Goal: Information Seeking & Learning: Learn about a topic

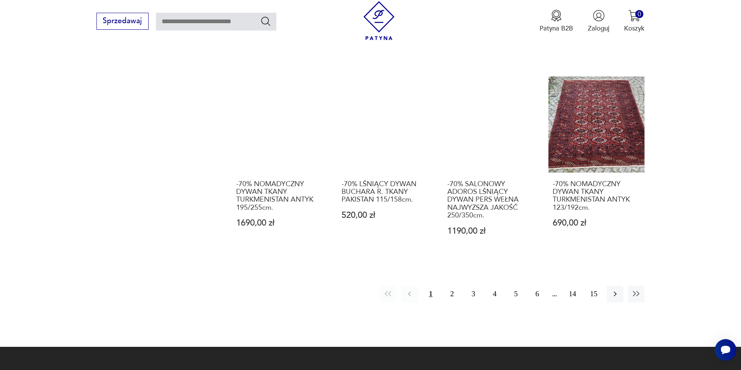
scroll to position [847, 0]
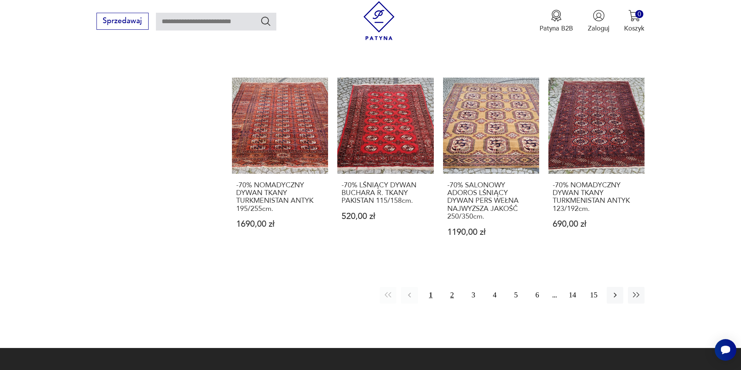
click at [453, 287] on button "2" at bounding box center [452, 295] width 17 height 17
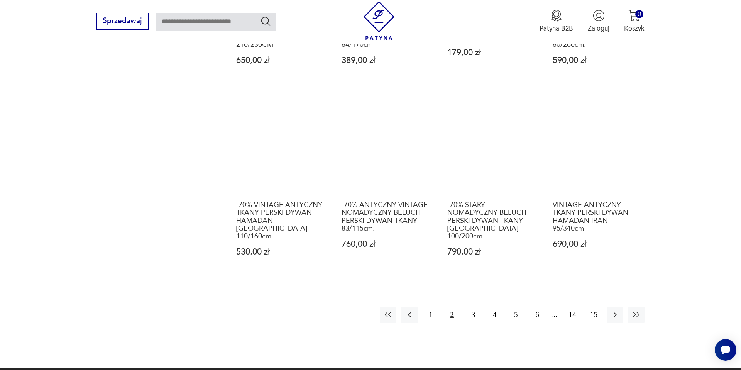
scroll to position [775, 0]
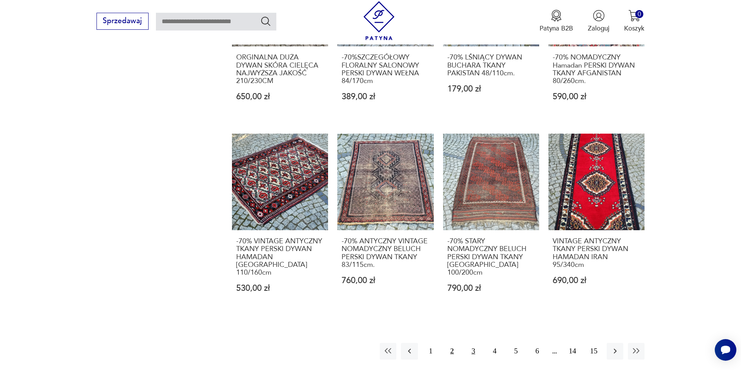
click at [474, 343] on button "3" at bounding box center [473, 351] width 17 height 17
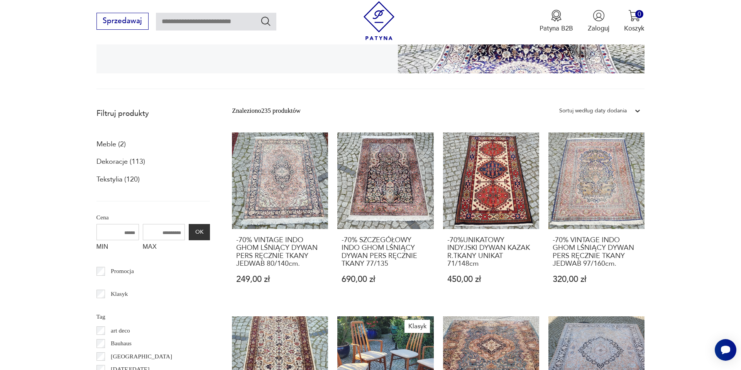
scroll to position [206, 0]
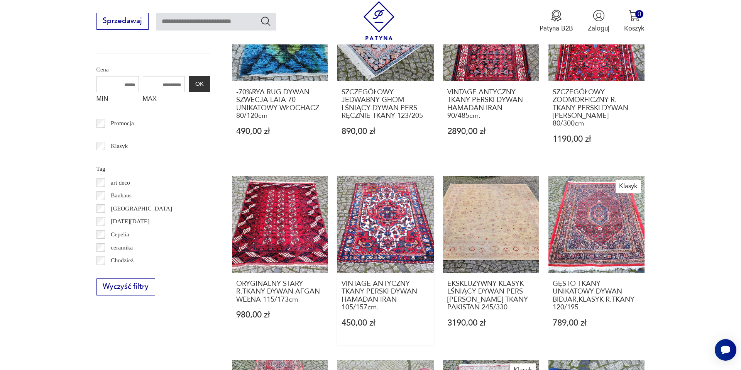
click at [387, 215] on link "VINTAGE ANTYCZNY TKANY PERSKI DYWAN HAMADAN IRAN 105/157cm. 450,00 zł" at bounding box center [385, 260] width 96 height 169
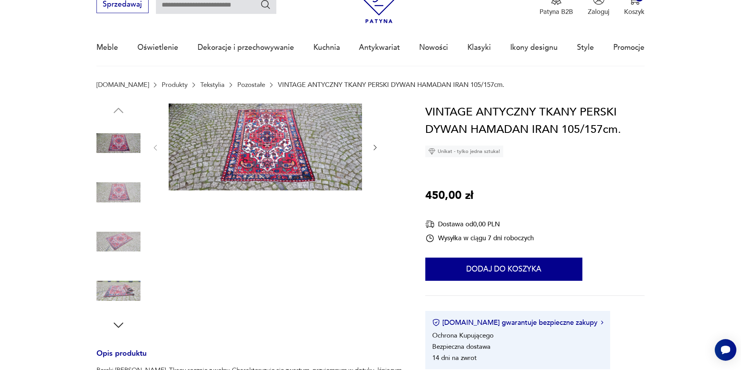
scroll to position [35, 0]
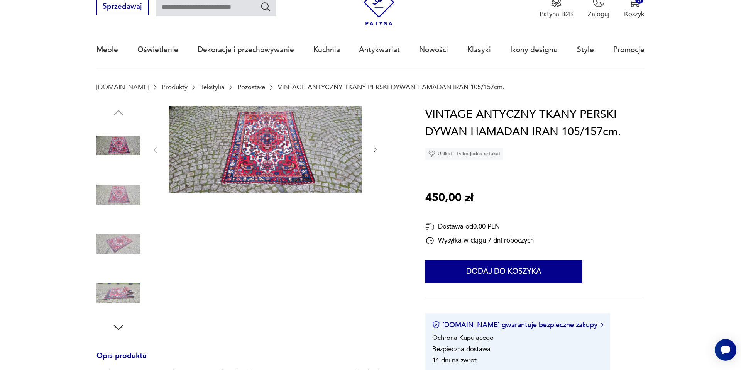
click at [132, 184] on img at bounding box center [118, 194] width 44 height 44
click at [126, 203] on img at bounding box center [118, 194] width 44 height 44
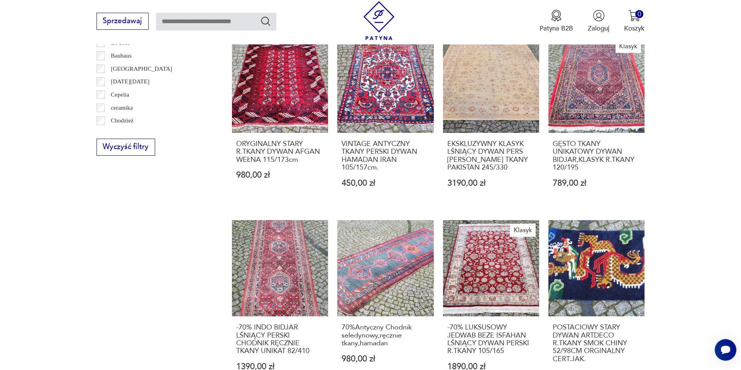
scroll to position [508, 0]
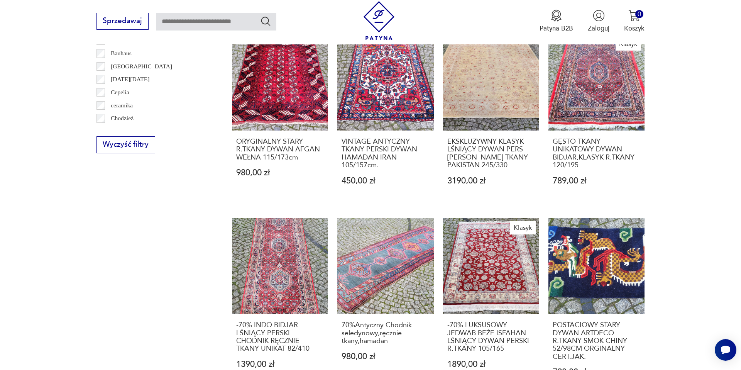
click at [331, 246] on div "-70%RYA RUG DYWAN SZWECJA LATA 70 UNIKATOWY WŁOCHACZ 80/120cm 490,00 zł SZCZEGÓ…" at bounding box center [438, 218] width 412 height 750
click at [307, 246] on link "-70% INDO BIDJAR LŚNIĄCY PERSKI CHODNIK RĘCZNIE TKANY UNIKAT 82/410 1390,00 zł" at bounding box center [280, 306] width 96 height 177
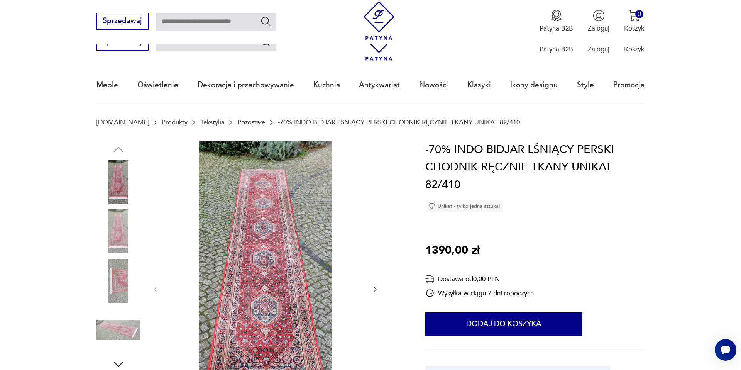
scroll to position [133, 0]
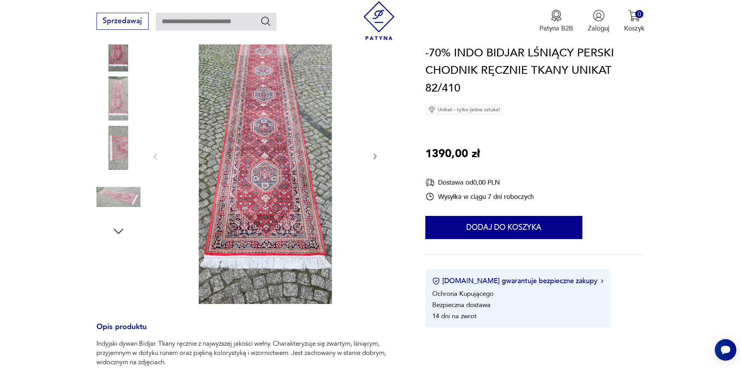
click at [115, 93] on img at bounding box center [118, 98] width 44 height 44
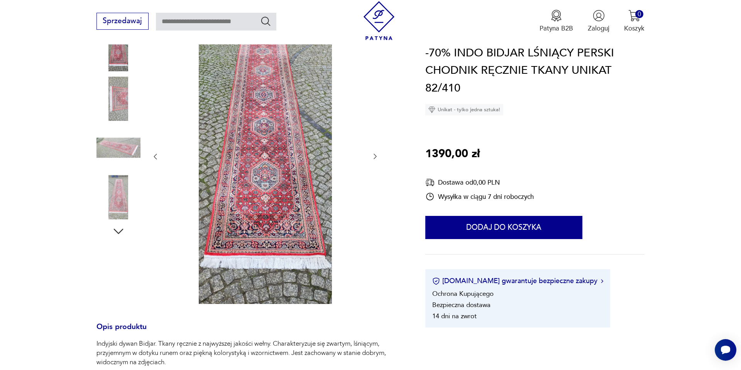
click at [115, 93] on img at bounding box center [118, 98] width 44 height 44
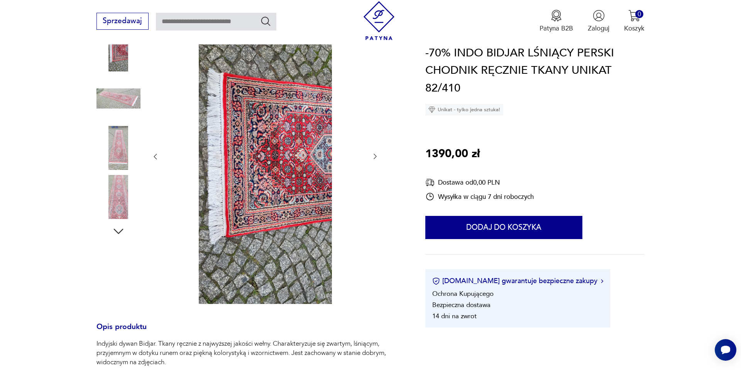
click at [115, 93] on img at bounding box center [118, 98] width 44 height 44
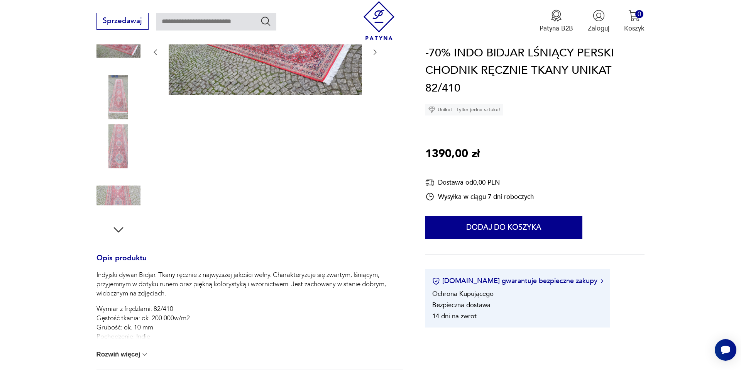
click at [115, 93] on img at bounding box center [118, 97] width 44 height 44
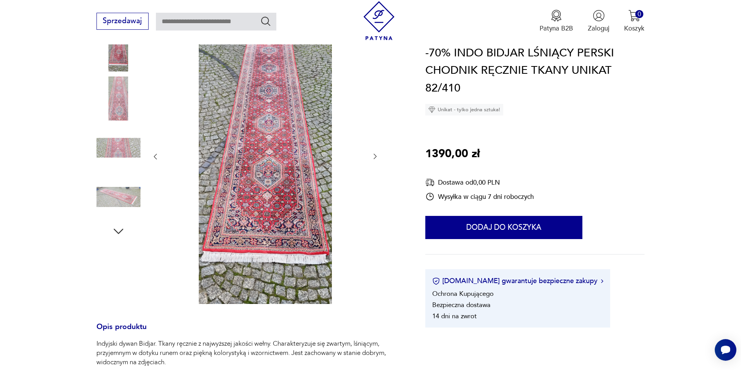
click at [116, 103] on img at bounding box center [118, 98] width 44 height 44
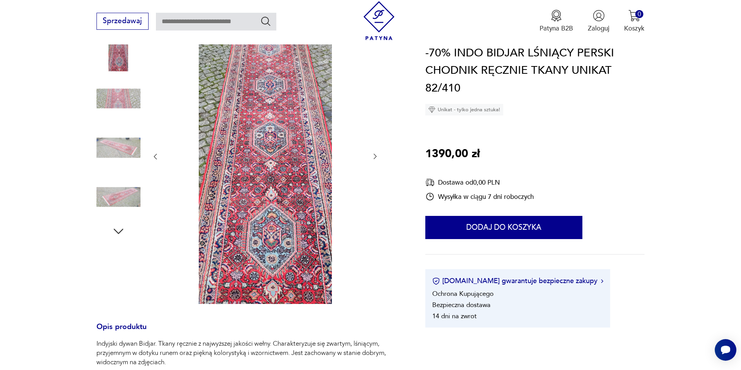
click at [115, 142] on img at bounding box center [118, 148] width 44 height 44
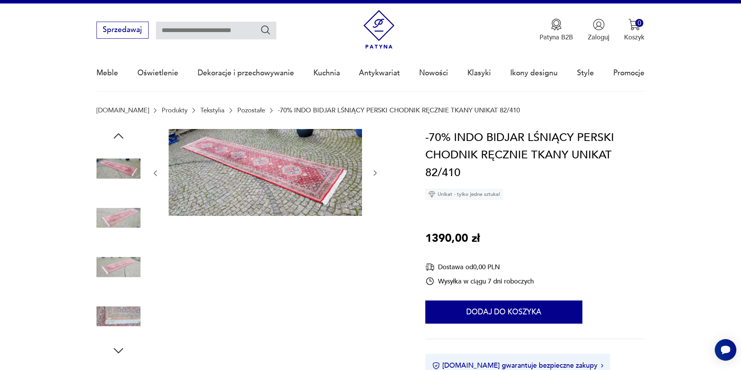
scroll to position [9, 0]
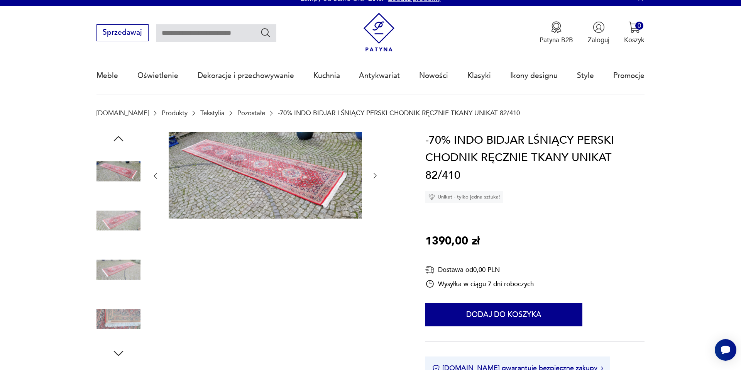
click at [122, 271] on img at bounding box center [118, 270] width 44 height 44
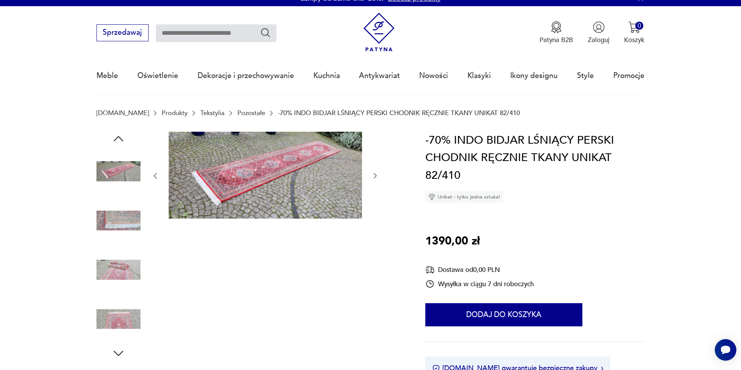
click at [122, 271] on img at bounding box center [118, 270] width 44 height 44
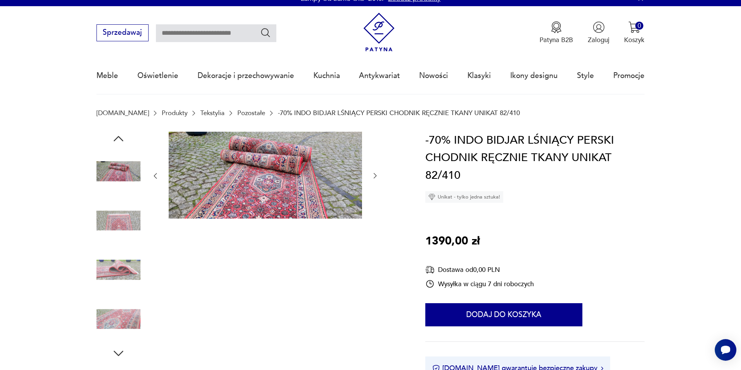
click at [122, 271] on img at bounding box center [118, 270] width 44 height 44
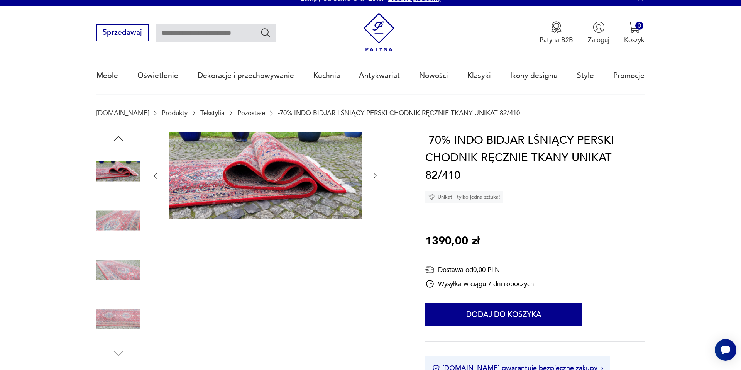
click at [122, 271] on img at bounding box center [118, 270] width 44 height 44
